Goal: Information Seeking & Learning: Learn about a topic

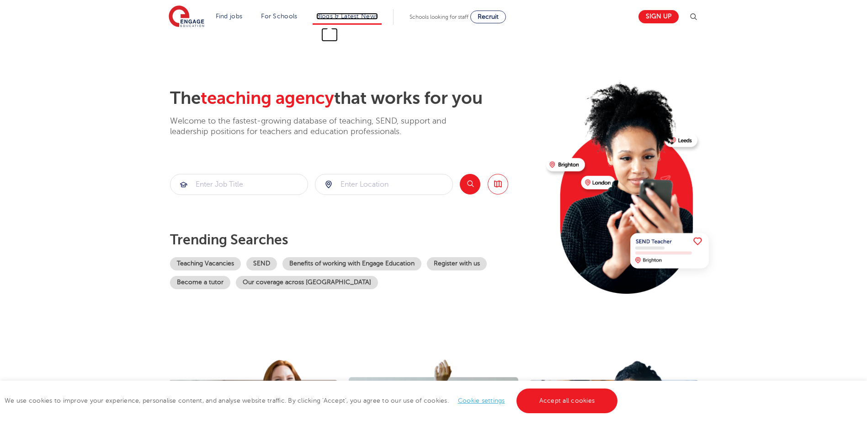
click at [375, 13] on link "Blogs & Latest News" at bounding box center [347, 16] width 62 height 7
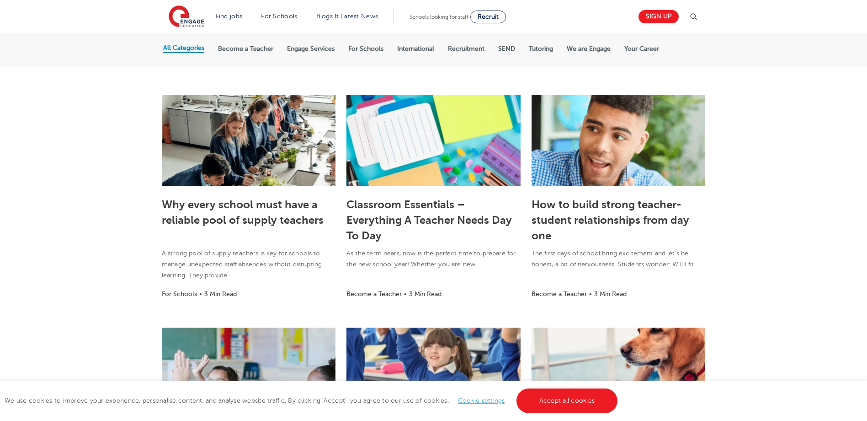
scroll to position [46, 0]
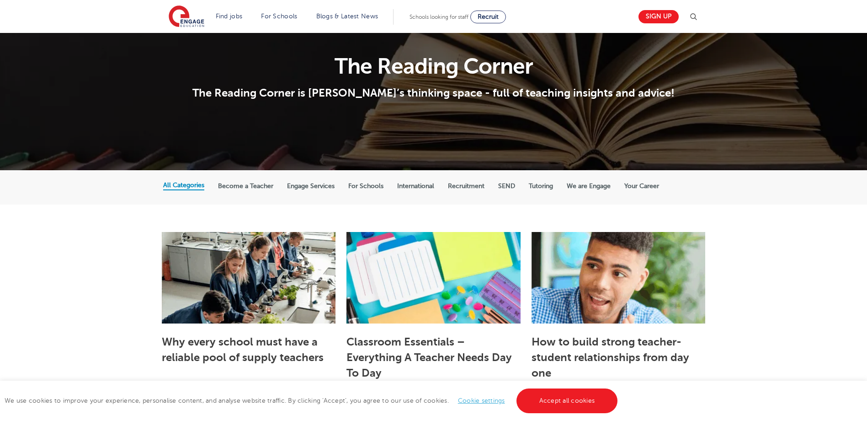
click at [476, 191] on ul "All Categories Become a Teacher Engage Services For Schools International Recru…" at bounding box center [433, 187] width 541 height 17
click at [477, 188] on label "Recruitment" at bounding box center [466, 186] width 37 height 8
click at [0, 0] on input "Recruitment" at bounding box center [0, 0] width 0 height 0
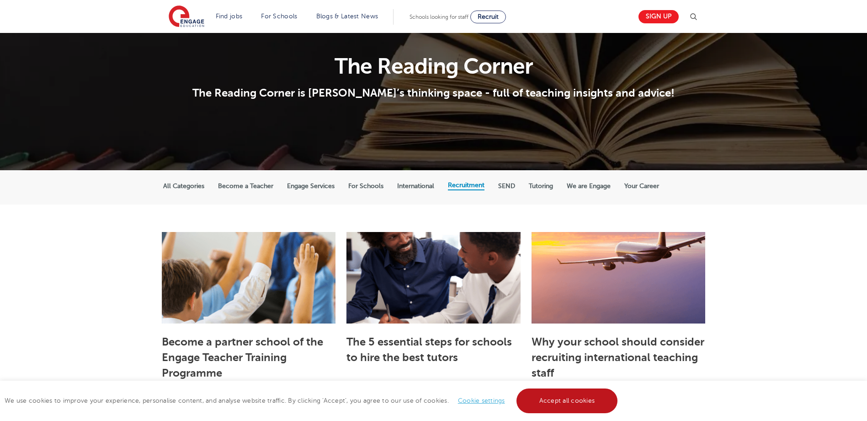
click at [559, 398] on link "Accept all cookies" at bounding box center [567, 400] width 101 height 25
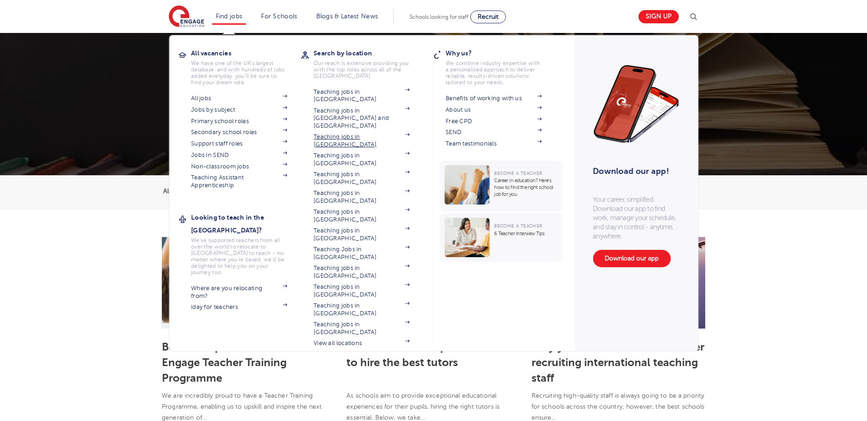
scroll to position [91, 0]
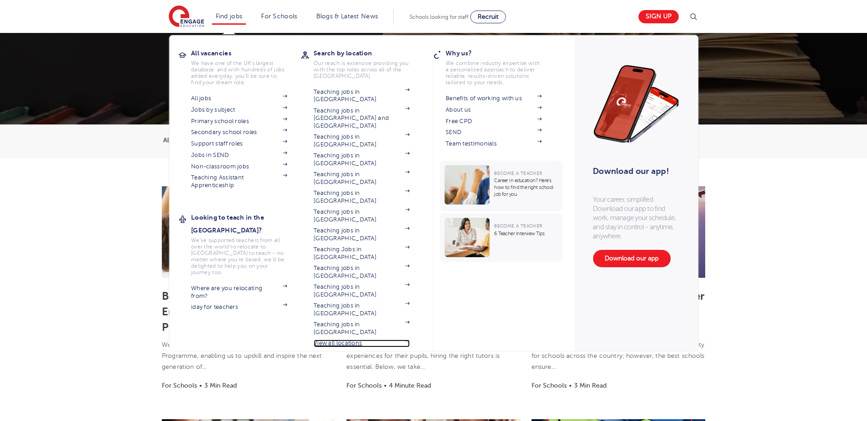
click at [355, 339] on link "View all locations" at bounding box center [362, 342] width 96 height 7
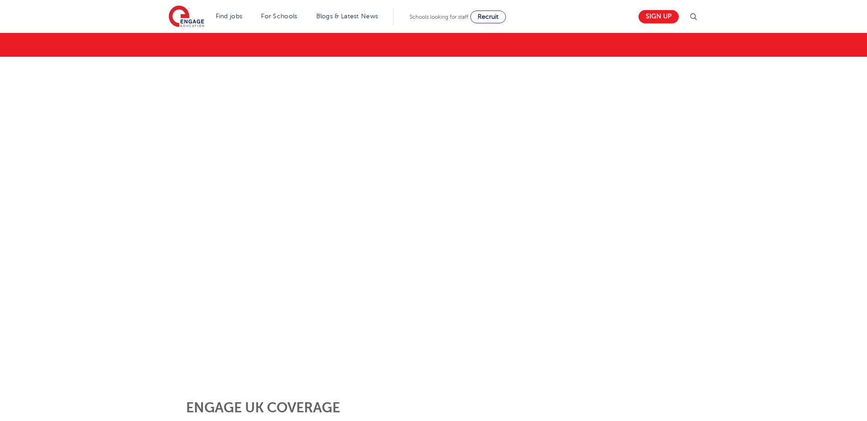
scroll to position [46, 0]
